Goal: Task Accomplishment & Management: Manage account settings

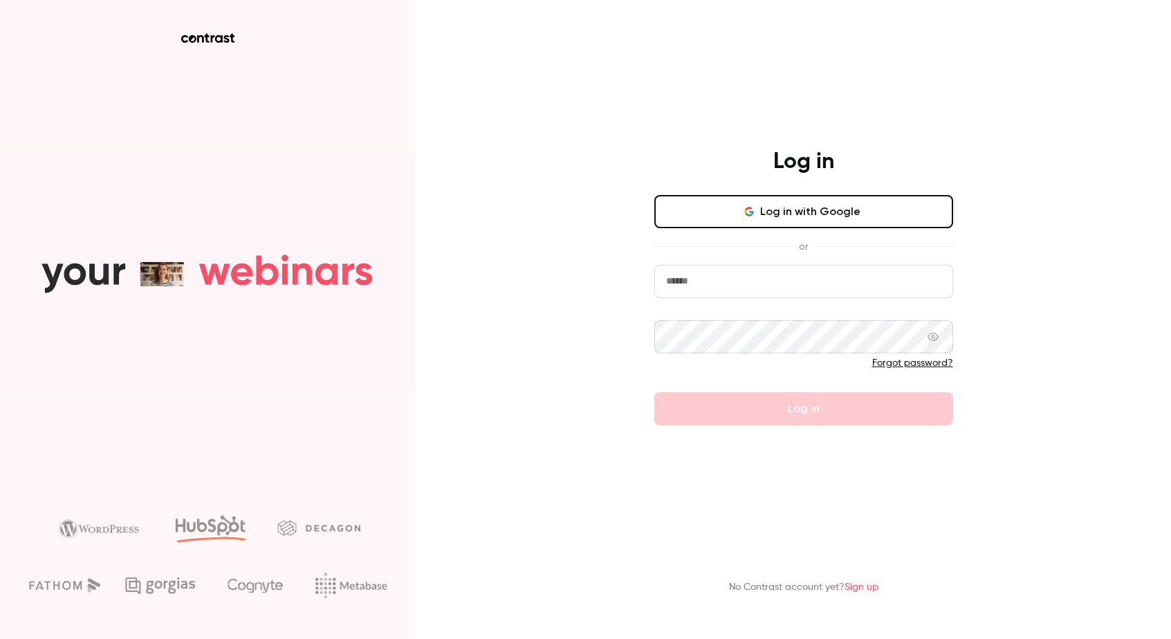
click at [738, 219] on button "Log in with Google" at bounding box center [804, 211] width 299 height 33
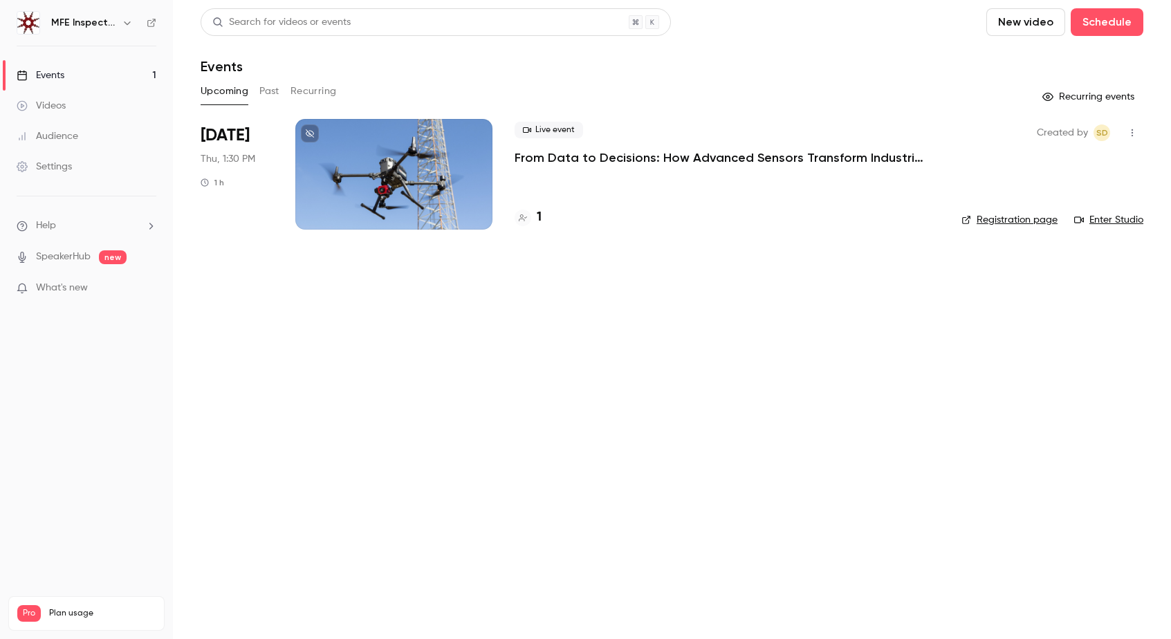
click at [386, 183] on div at bounding box center [393, 174] width 197 height 111
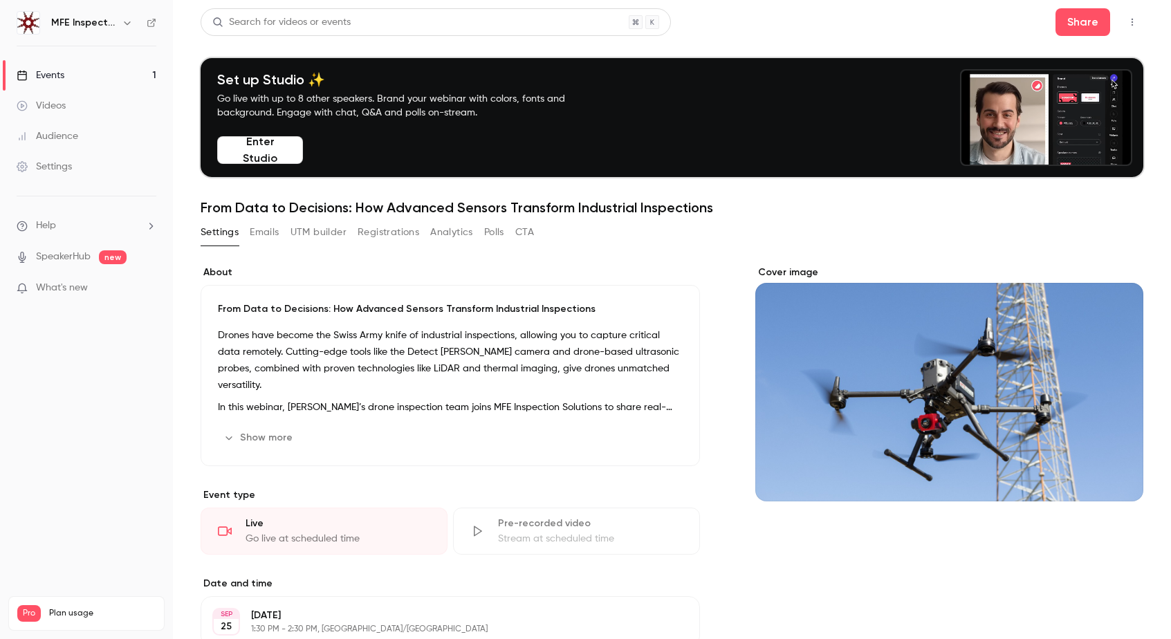
click at [667, 268] on label "About" at bounding box center [451, 273] width 500 height 14
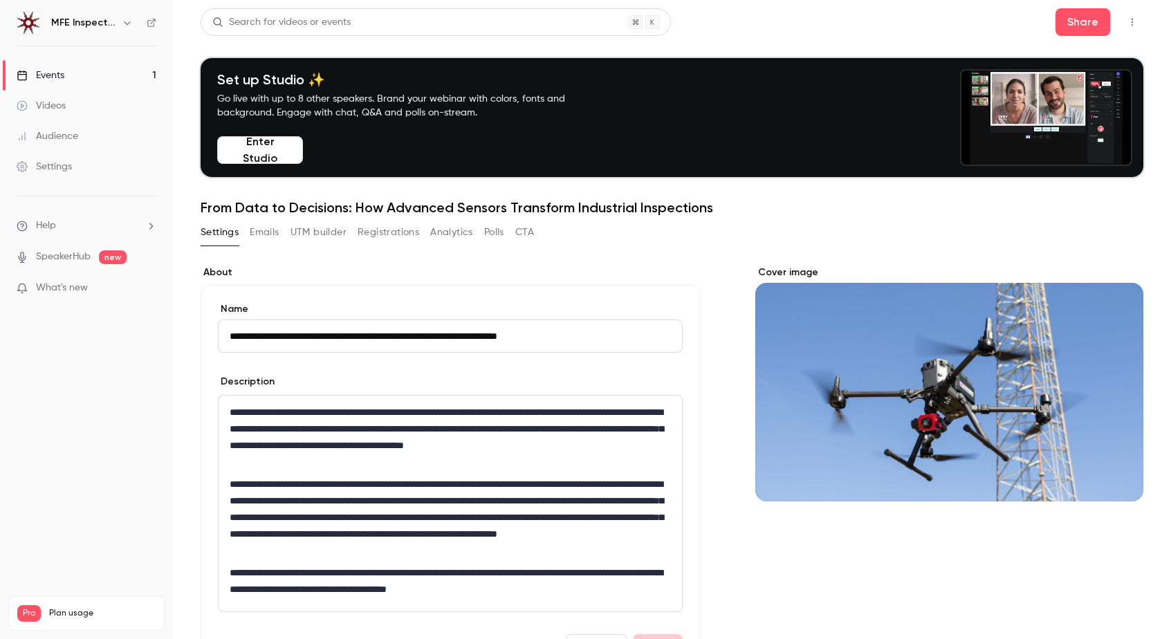
click at [900, 226] on div "Settings Emails UTM builder Registrations Analytics Polls CTA" at bounding box center [672, 235] width 943 height 28
